Goal: Task Accomplishment & Management: Manage account settings

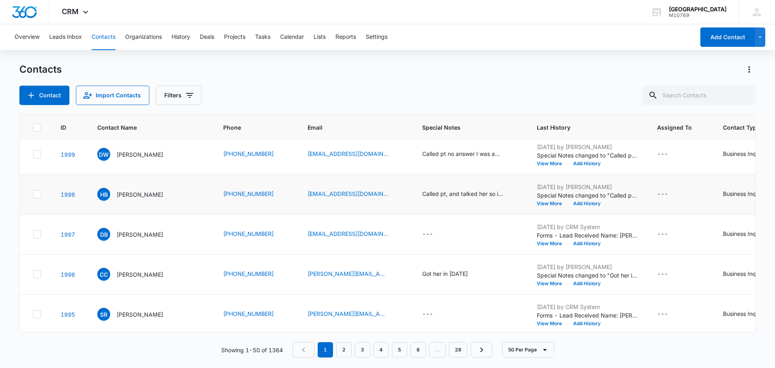
scroll to position [363, 0]
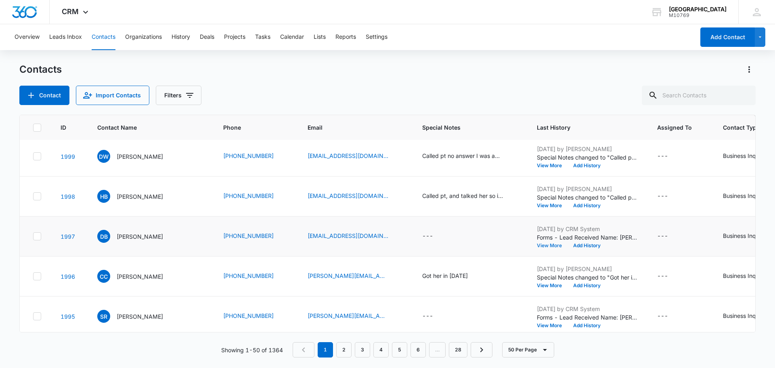
click at [540, 244] on button "View More" at bounding box center [552, 245] width 31 height 5
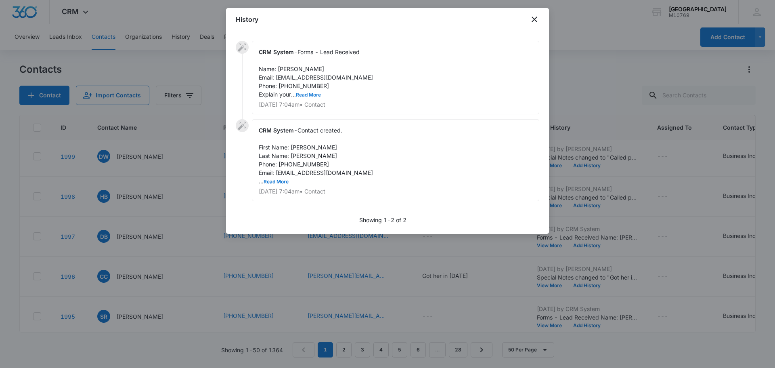
click at [302, 95] on button "Read More" at bounding box center [308, 94] width 25 height 5
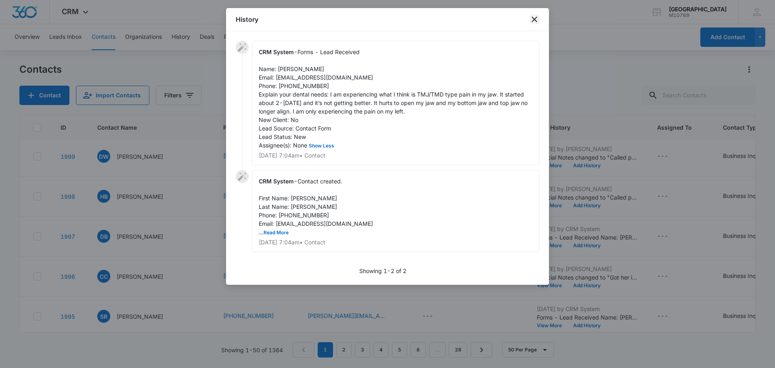
click at [536, 24] on icon "close" at bounding box center [534, 20] width 10 height 10
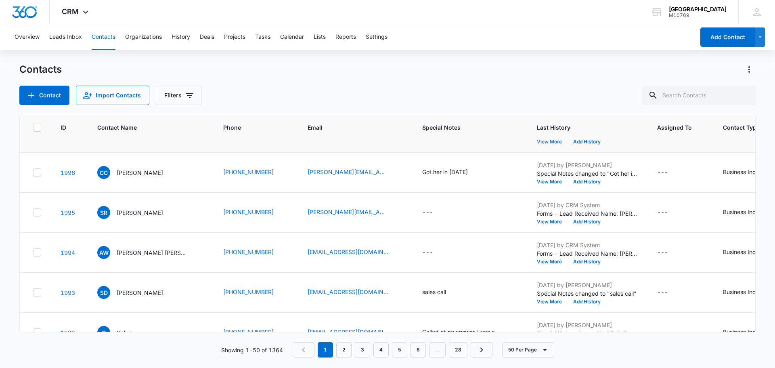
scroll to position [484, 0]
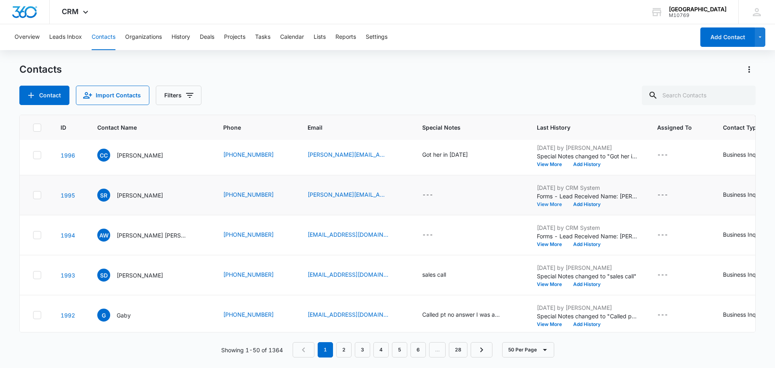
click at [548, 205] on button "View More" at bounding box center [552, 204] width 31 height 5
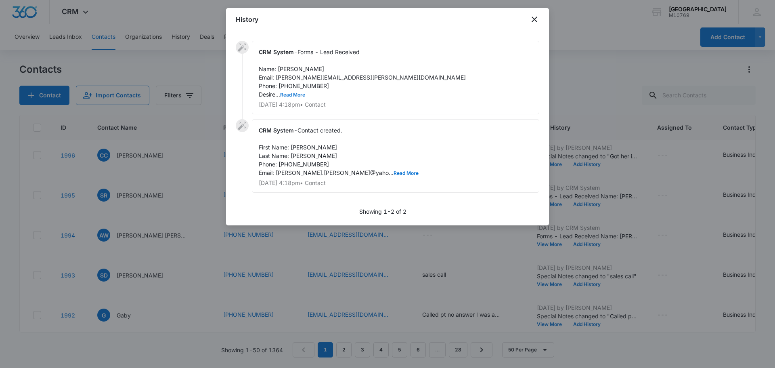
click at [293, 95] on button "Read More" at bounding box center [292, 94] width 25 height 5
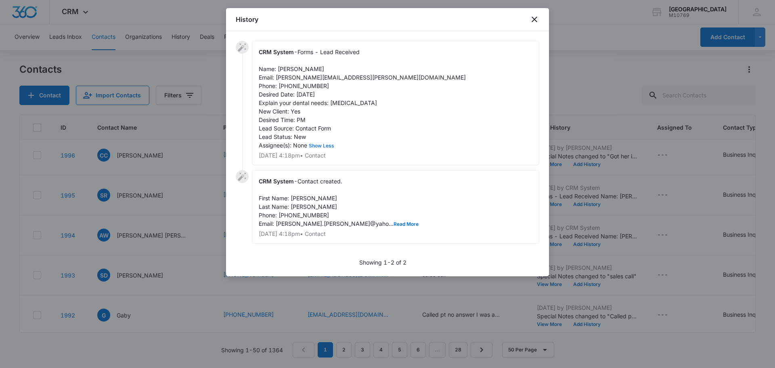
click at [307, 143] on button "Show Less" at bounding box center [321, 145] width 29 height 5
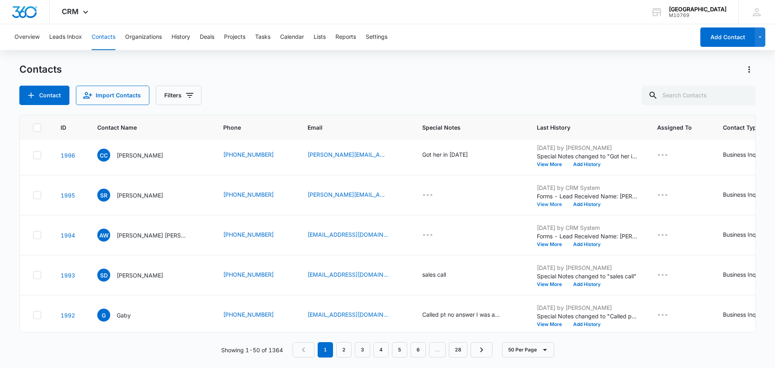
click at [537, 202] on button "View More" at bounding box center [552, 204] width 31 height 5
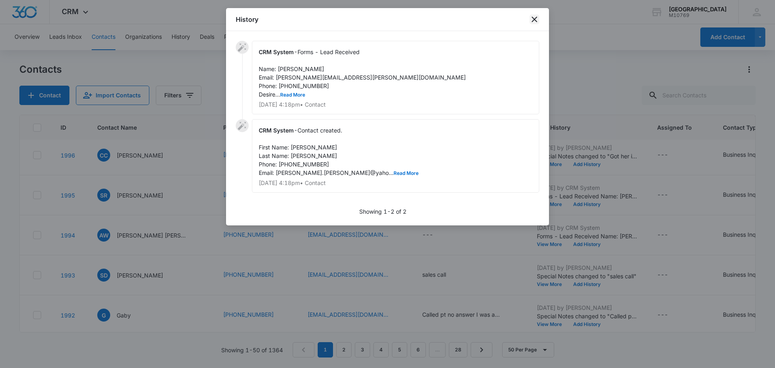
click at [534, 21] on icon "close" at bounding box center [534, 20] width 10 height 10
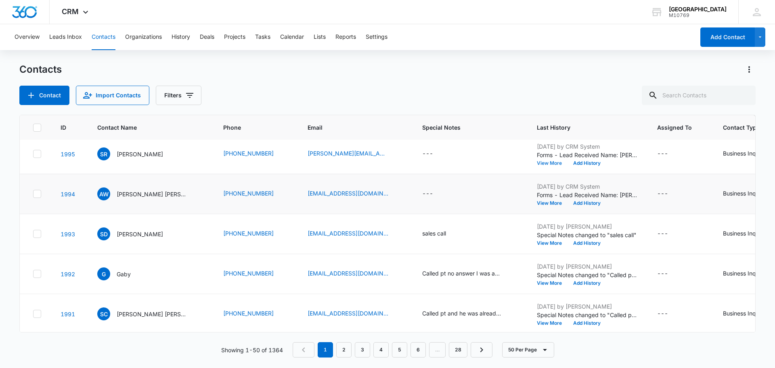
scroll to position [525, 0]
click at [553, 201] on button "View More" at bounding box center [552, 203] width 31 height 5
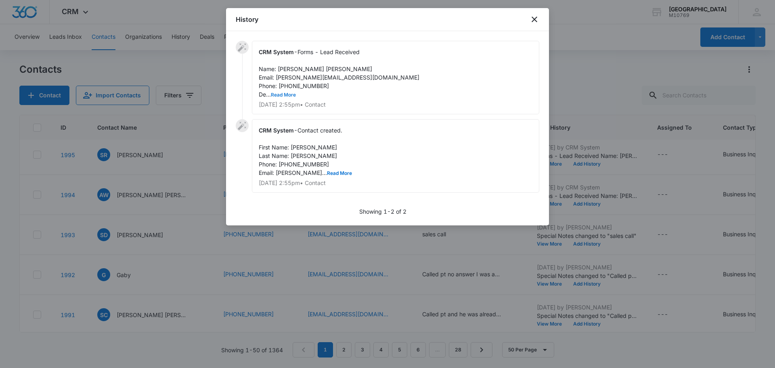
click at [282, 93] on button "Read More" at bounding box center [283, 94] width 25 height 5
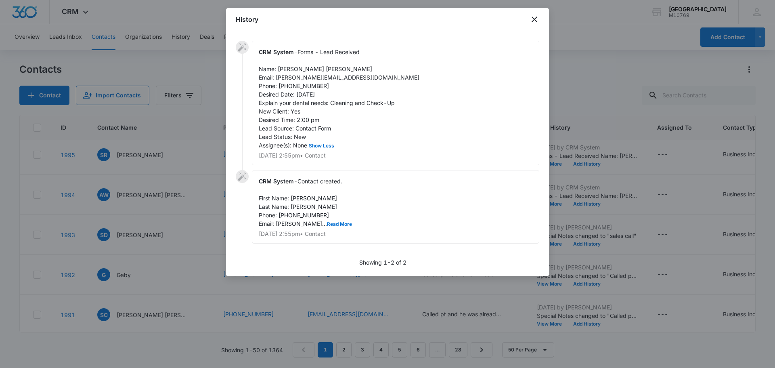
click at [538, 24] on div "History" at bounding box center [387, 19] width 323 height 23
click at [537, 21] on icon "close" at bounding box center [534, 20] width 10 height 10
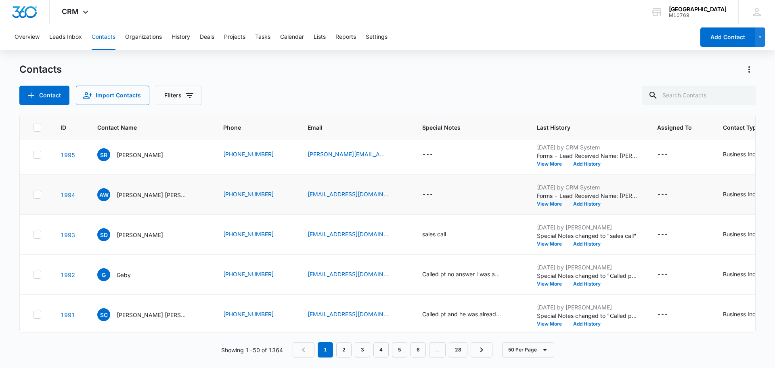
click at [429, 189] on td "---" at bounding box center [469, 195] width 115 height 40
click at [425, 192] on div "---" at bounding box center [427, 195] width 11 height 10
click at [428, 131] on div at bounding box center [431, 136] width 84 height 19
click at [408, 141] on div at bounding box center [431, 136] width 84 height 19
click at [416, 133] on textarea "Special Notes" at bounding box center [435, 130] width 96 height 46
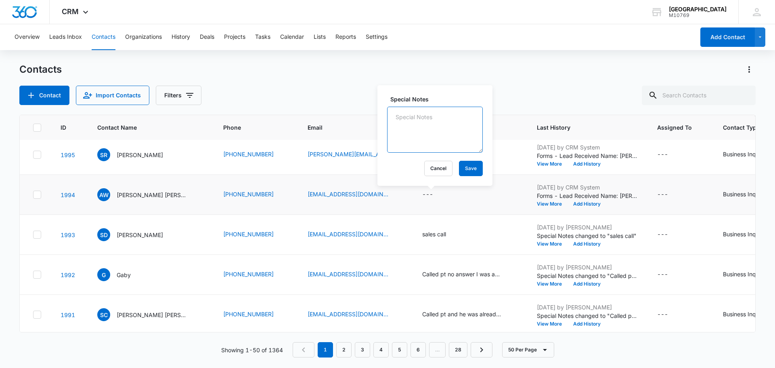
type textarea "G"
type textarea "c"
drag, startPoint x: 418, startPoint y: 129, endPoint x: 373, endPoint y: 124, distance: 45.1
click at [397, 117] on textarea "/Called him and got him in" at bounding box center [435, 130] width 96 height 46
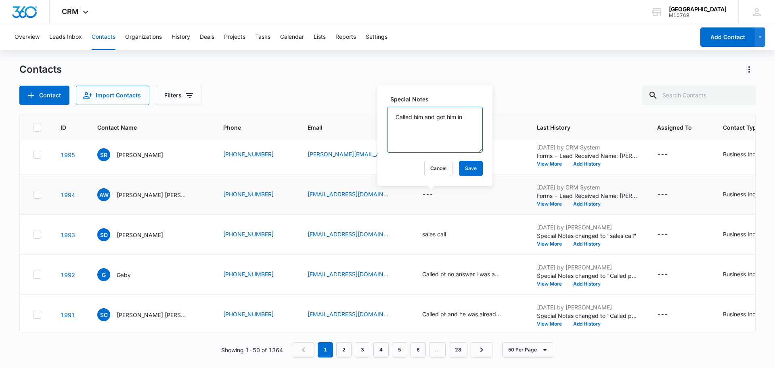
click at [464, 116] on textarea "Called him and got him in" at bounding box center [435, 130] width 96 height 46
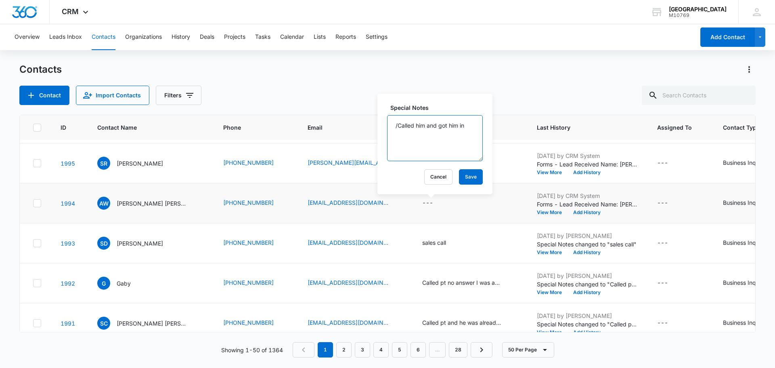
drag, startPoint x: 399, startPoint y: 118, endPoint x: 391, endPoint y: 122, distance: 9.2
click at [383, 124] on div "Special Notes /Called him and got him in Cancel Save" at bounding box center [434, 144] width 115 height 100
drag, startPoint x: 467, startPoint y: 126, endPoint x: 469, endPoint y: 122, distance: 4.3
click at [465, 125] on textarea "Called him and got him in" at bounding box center [435, 138] width 96 height 46
type textarea "Called him and got him in 09/02/2025"
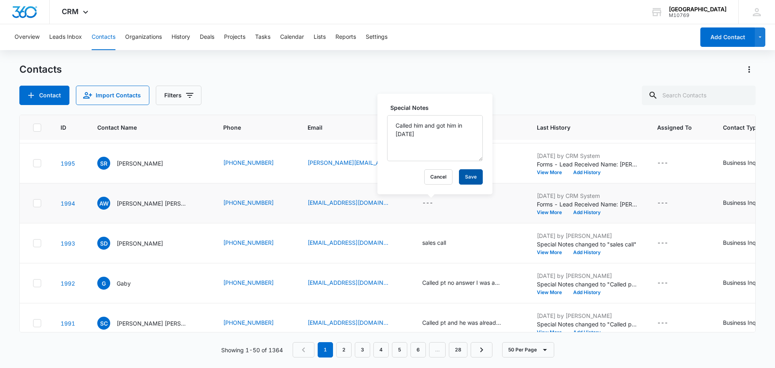
drag, startPoint x: 465, startPoint y: 186, endPoint x: 465, endPoint y: 179, distance: 7.3
click at [465, 185] on div "Special Notes Called him and got him in 09/02/2025 Cancel Save" at bounding box center [434, 144] width 115 height 100
click at [465, 178] on button "Save" at bounding box center [471, 176] width 24 height 15
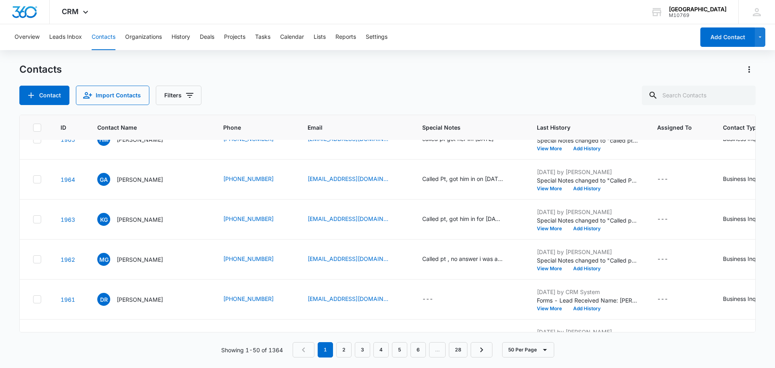
scroll to position [1812, 0]
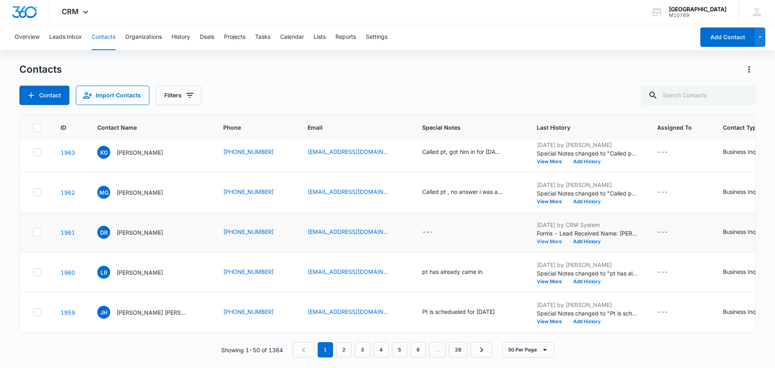
click at [540, 239] on button "View More" at bounding box center [552, 241] width 31 height 5
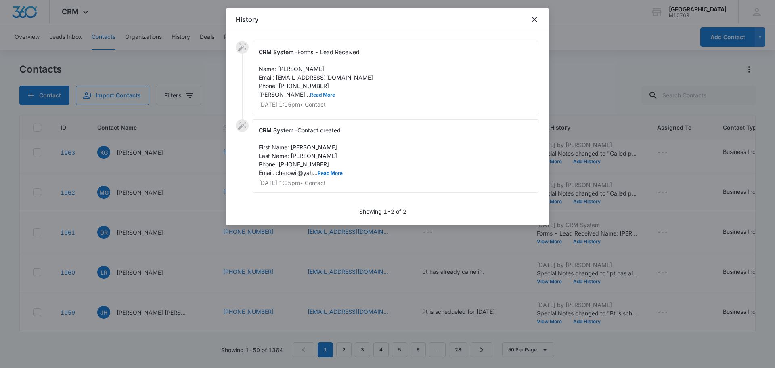
click at [310, 96] on button "Read More" at bounding box center [322, 94] width 25 height 5
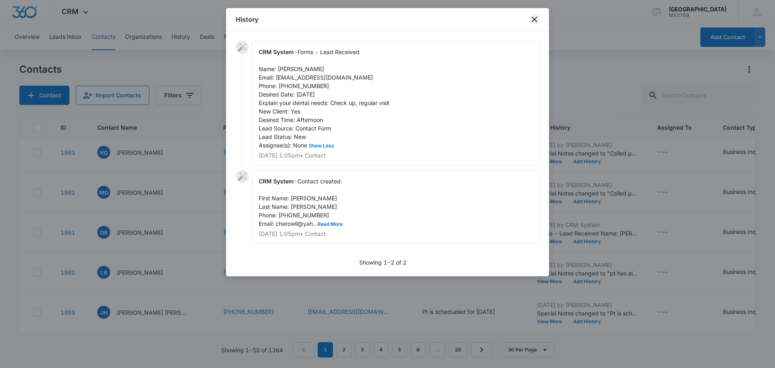
click at [538, 16] on icon "close" at bounding box center [534, 20] width 10 height 10
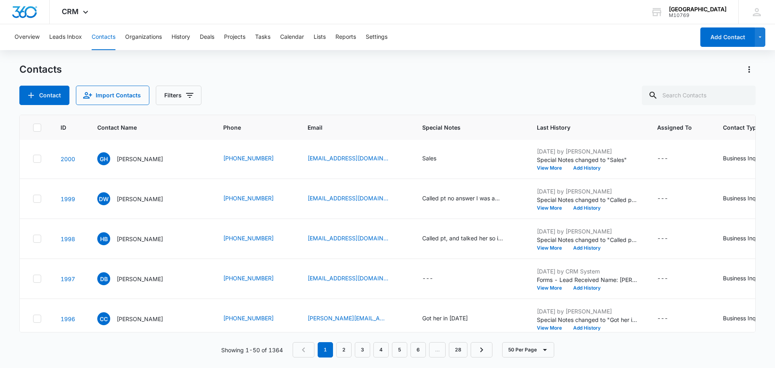
scroll to position [323, 0]
